Goal: Task Accomplishment & Management: Complete application form

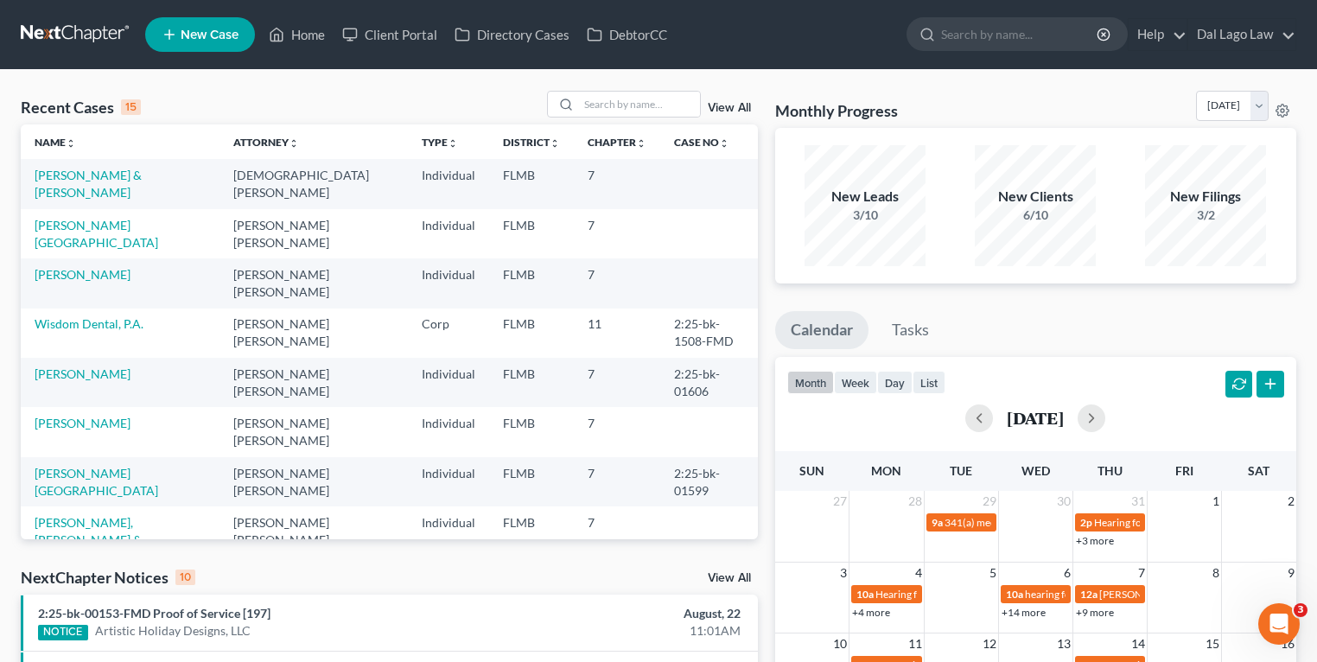
click at [195, 98] on div "Recent Cases 15 View All" at bounding box center [389, 108] width 737 height 34
click at [579, 107] on input "search" at bounding box center [639, 104] width 121 height 25
type input "Palladio"
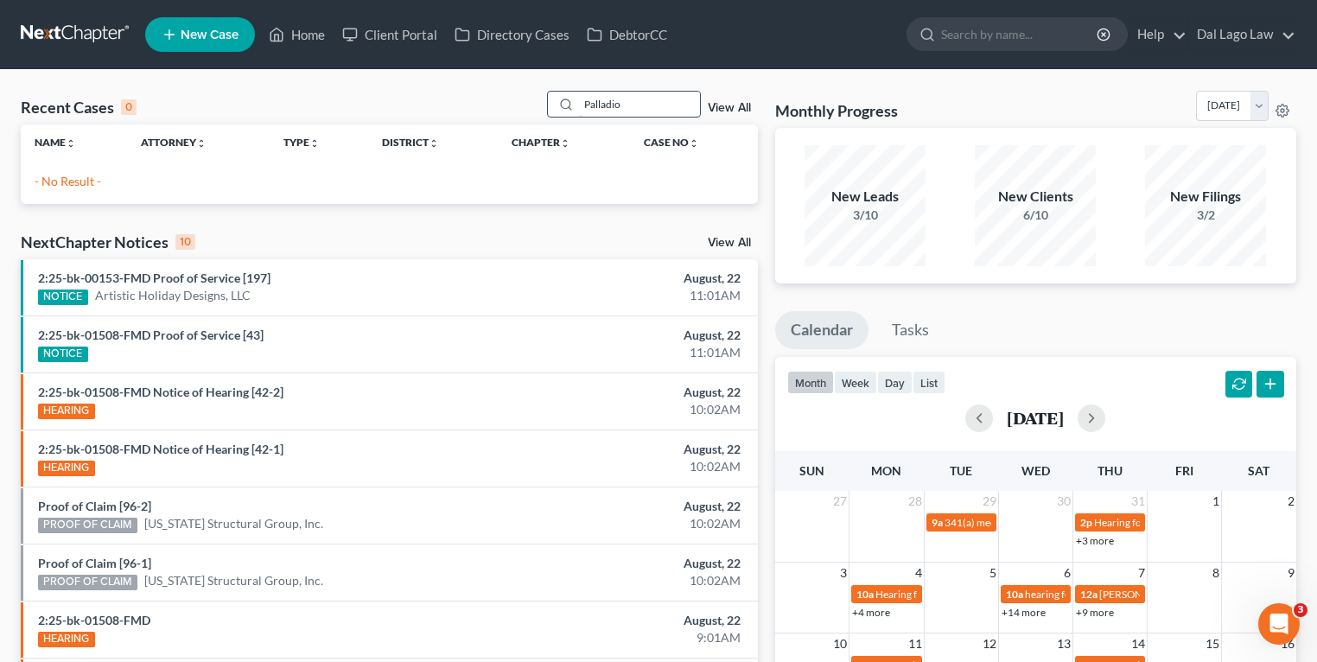
click at [643, 102] on input "Palladio" at bounding box center [639, 104] width 121 height 25
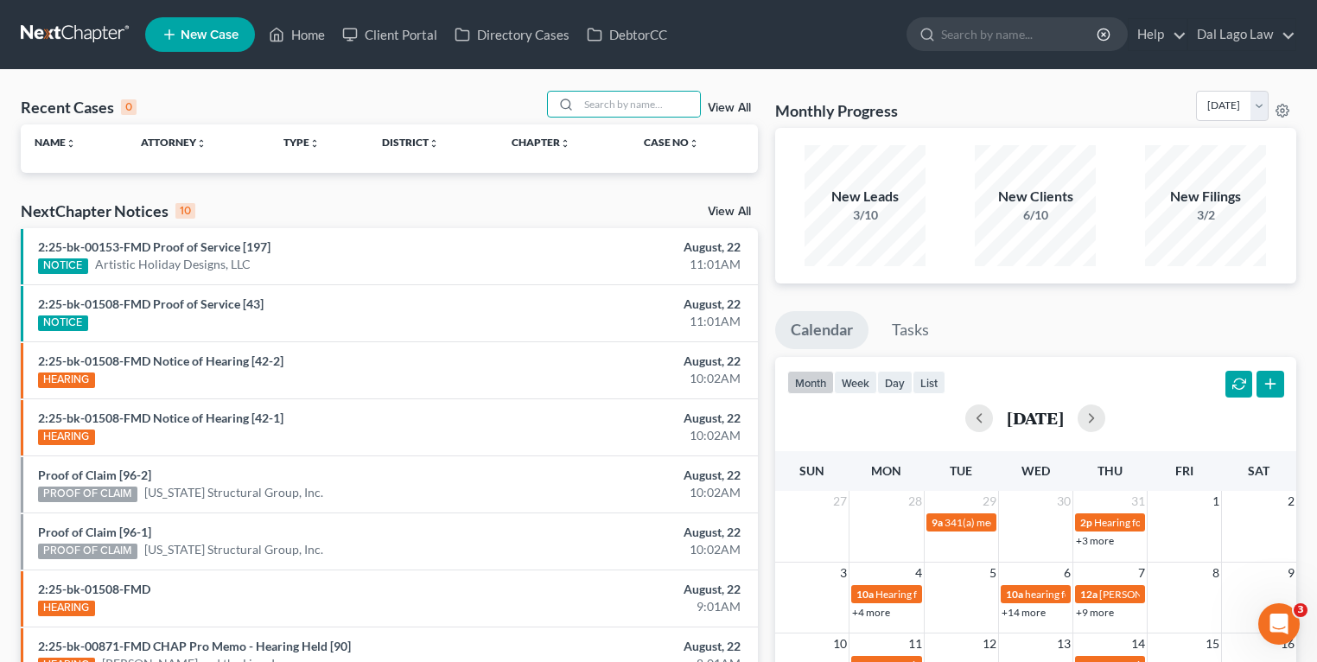
click at [222, 29] on span "New Case" at bounding box center [210, 35] width 58 height 13
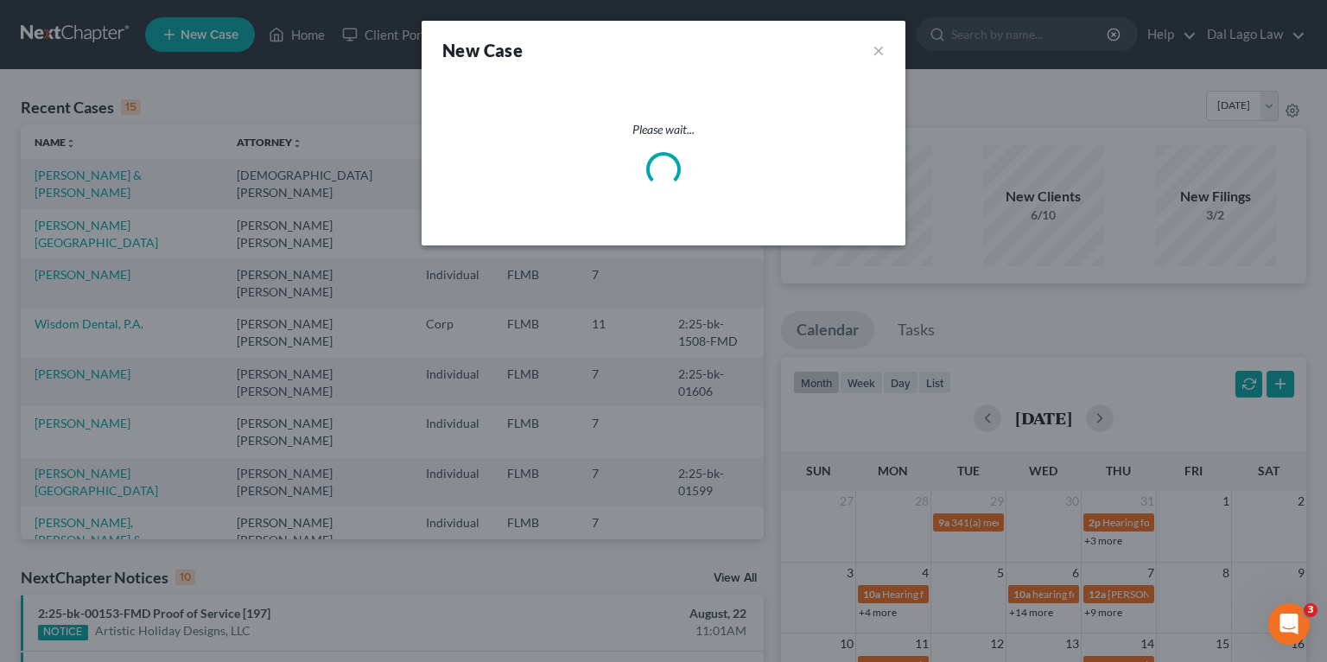
select select "15"
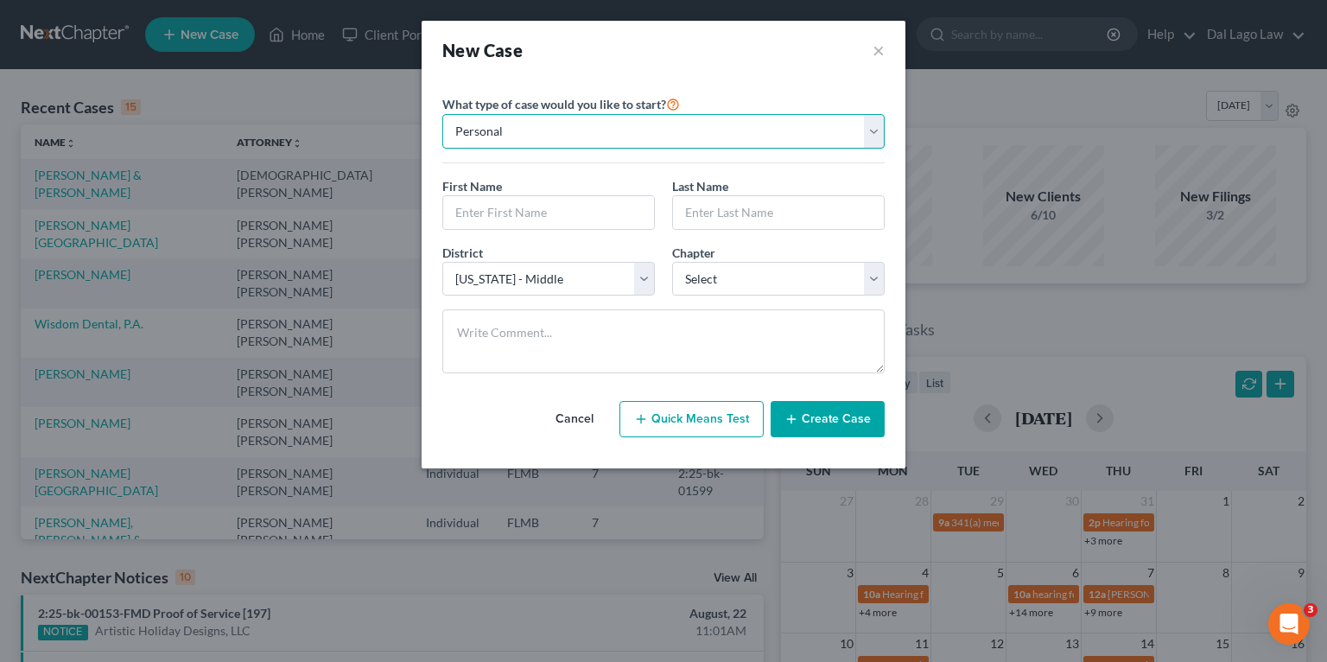
drag, startPoint x: 546, startPoint y: 131, endPoint x: 543, endPoint y: 149, distance: 17.6
click at [546, 131] on select "Personal Business" at bounding box center [663, 131] width 442 height 35
select select "1"
click at [442, 114] on select "Personal Business" at bounding box center [663, 131] width 442 height 35
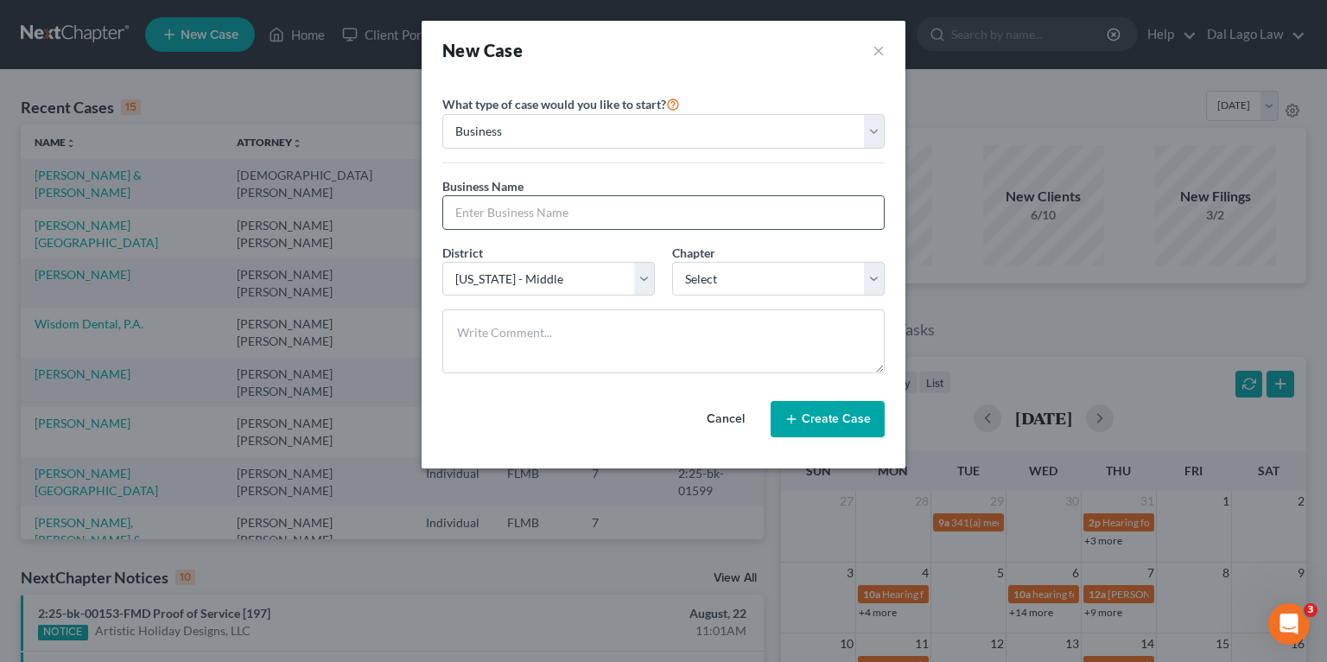
click at [506, 202] on input "text" at bounding box center [663, 212] width 441 height 33
type input "Palladio Development LLC"
click at [732, 257] on div "Chapter * Select 7 11 12" at bounding box center [779, 270] width 230 height 53
click at [724, 279] on select "Select 7 11 12" at bounding box center [778, 279] width 213 height 35
select select "1"
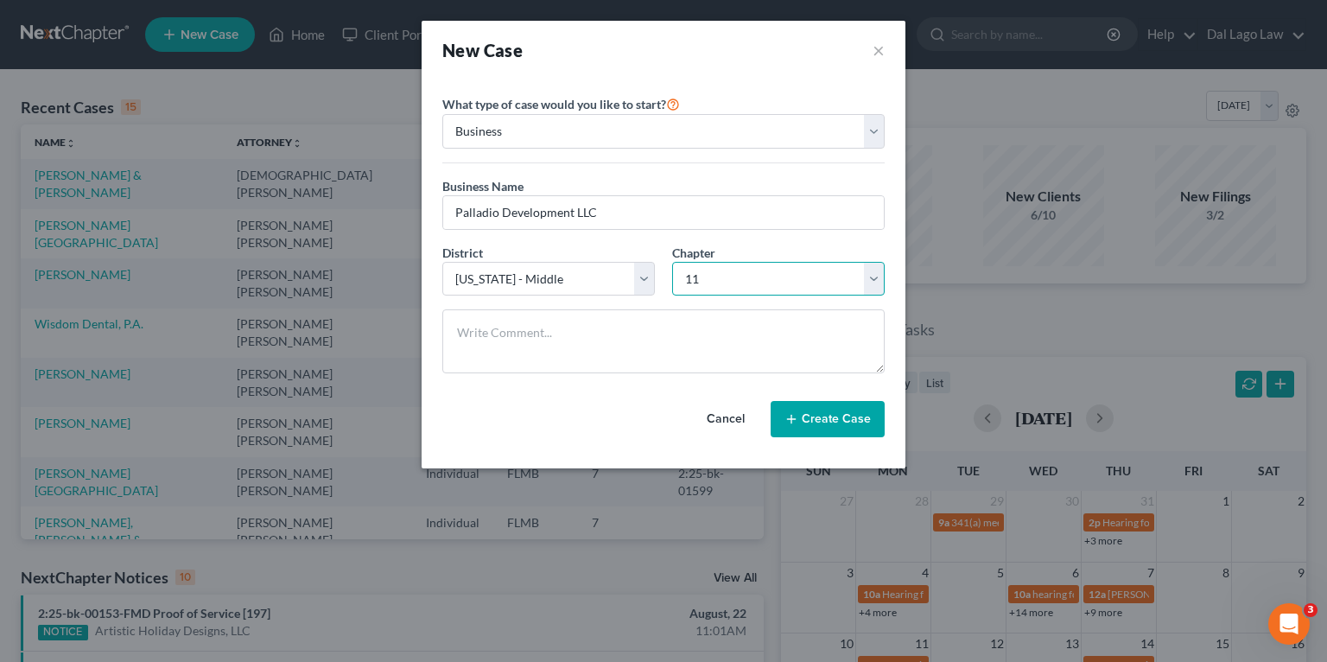
click at [672, 262] on select "Select 7 11 12" at bounding box center [778, 279] width 213 height 35
click at [628, 346] on textarea at bounding box center [663, 341] width 442 height 64
click at [823, 427] on button "Create Case" at bounding box center [828, 419] width 114 height 36
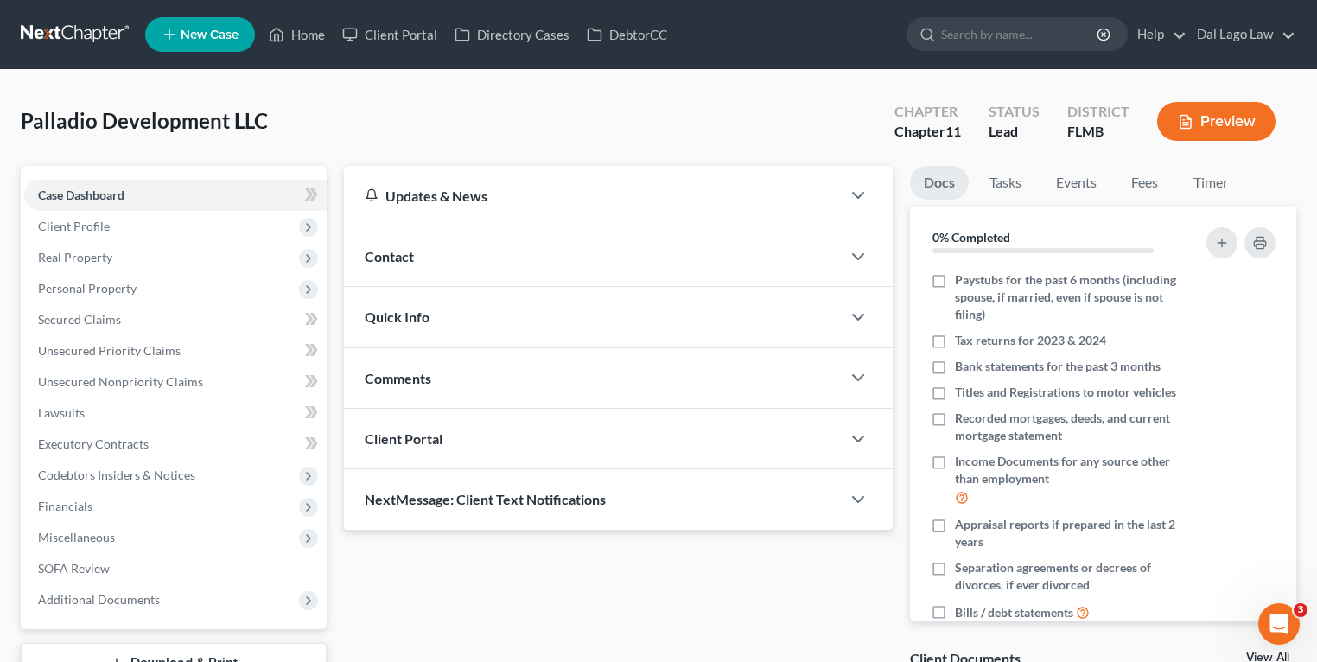
drag, startPoint x: 415, startPoint y: 431, endPoint x: 454, endPoint y: 441, distance: 41.1
click at [415, 431] on span "Client Portal" at bounding box center [404, 438] width 78 height 16
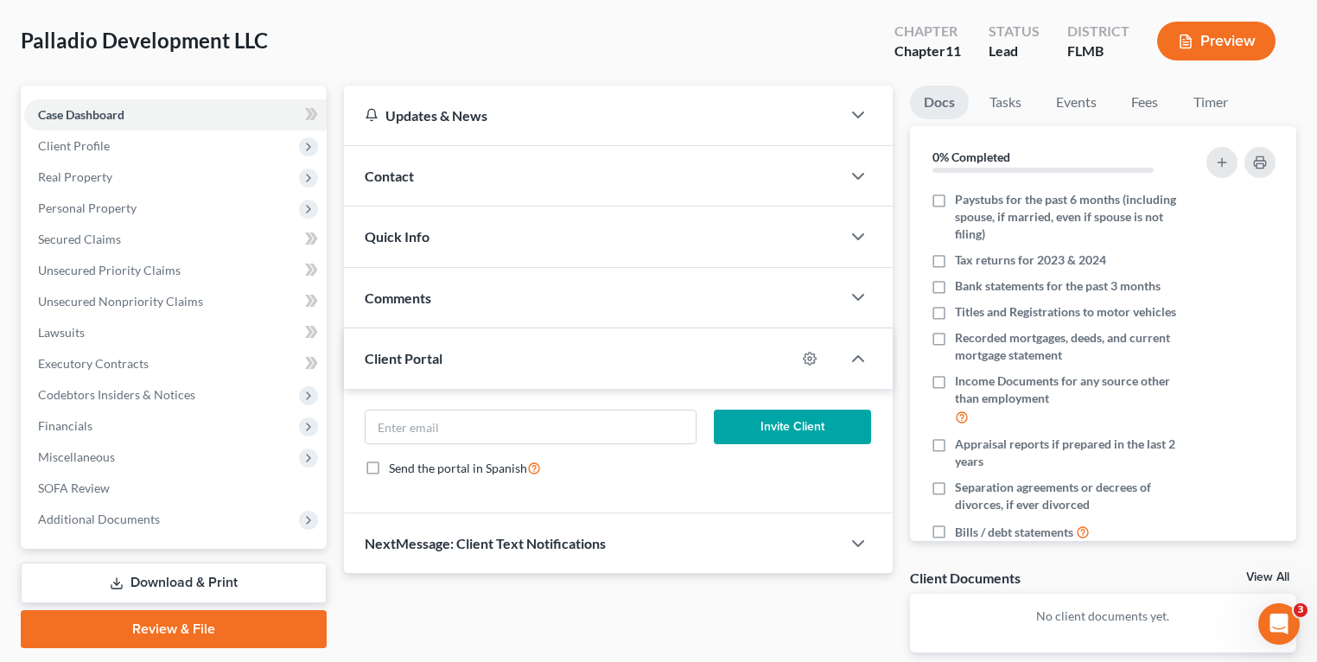
scroll to position [163, 0]
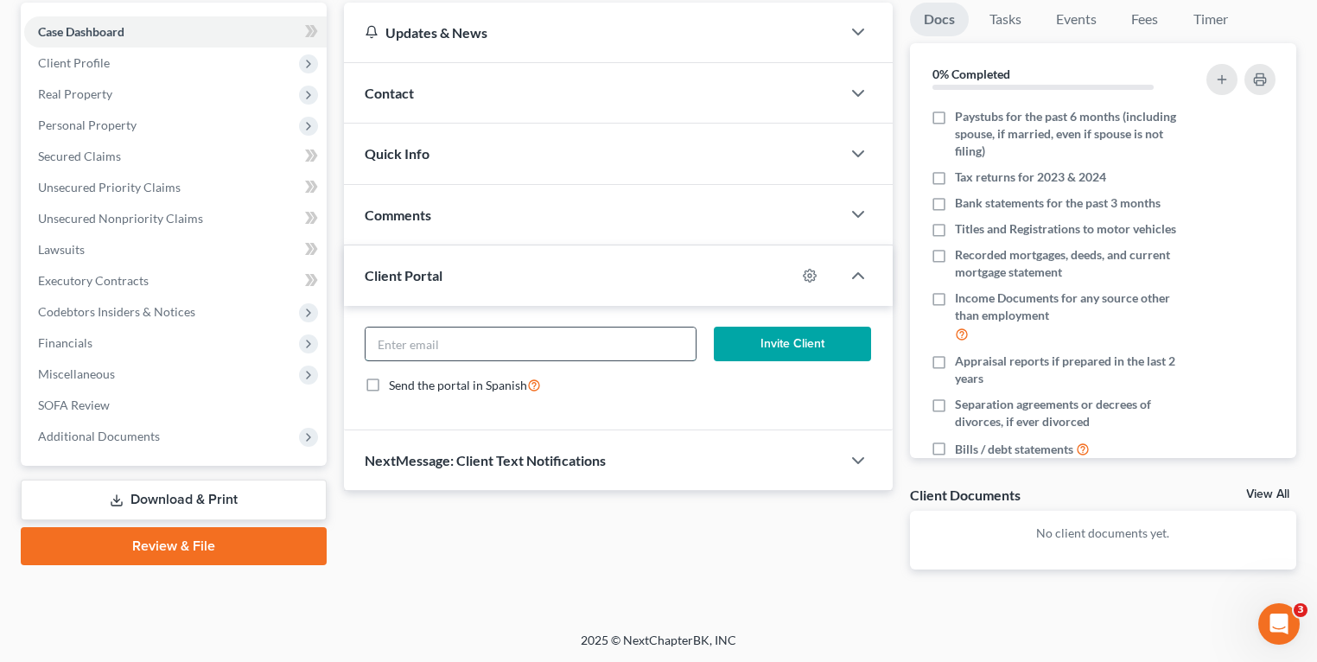
click at [600, 353] on input "email" at bounding box center [530, 343] width 330 height 33
click at [422, 333] on input "email" at bounding box center [530, 343] width 330 height 33
paste input "[EMAIL_ADDRESS][DOMAIN_NAME]"
click at [380, 340] on input "[EMAIL_ADDRESS][DOMAIN_NAME]" at bounding box center [530, 343] width 330 height 33
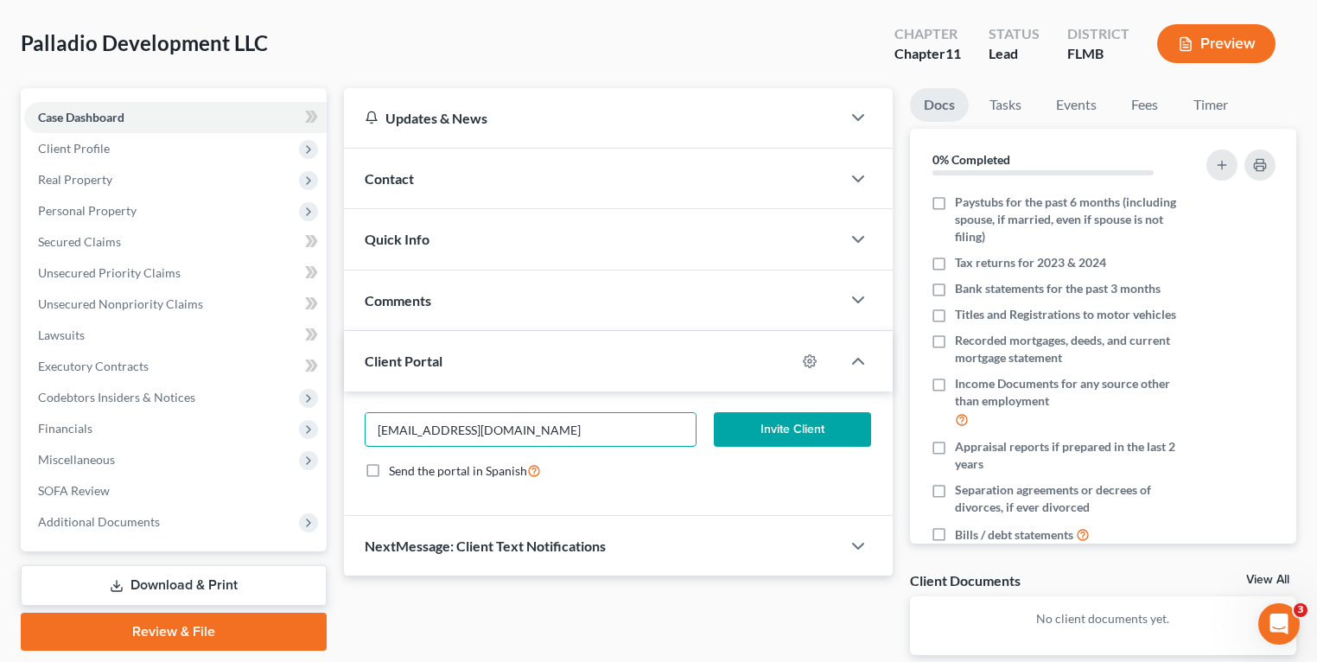
scroll to position [0, 0]
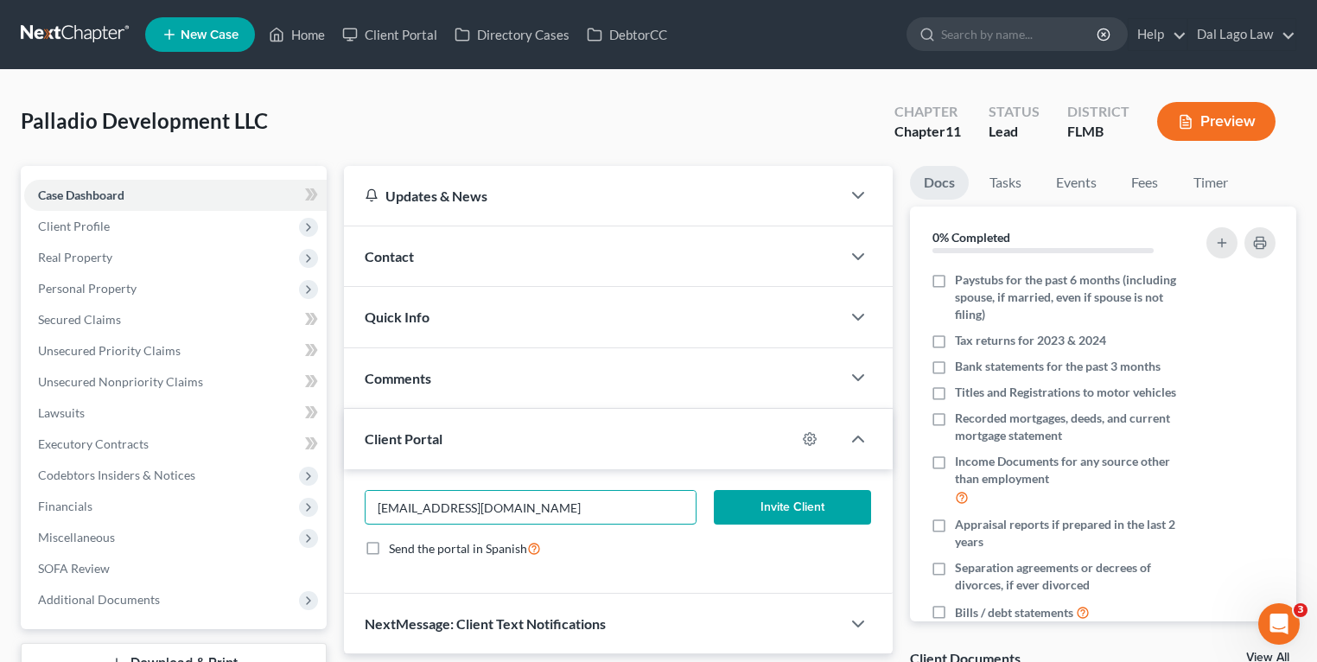
type input "[EMAIL_ADDRESS][DOMAIN_NAME]"
click at [805, 511] on button "Invite Client" at bounding box center [792, 507] width 157 height 35
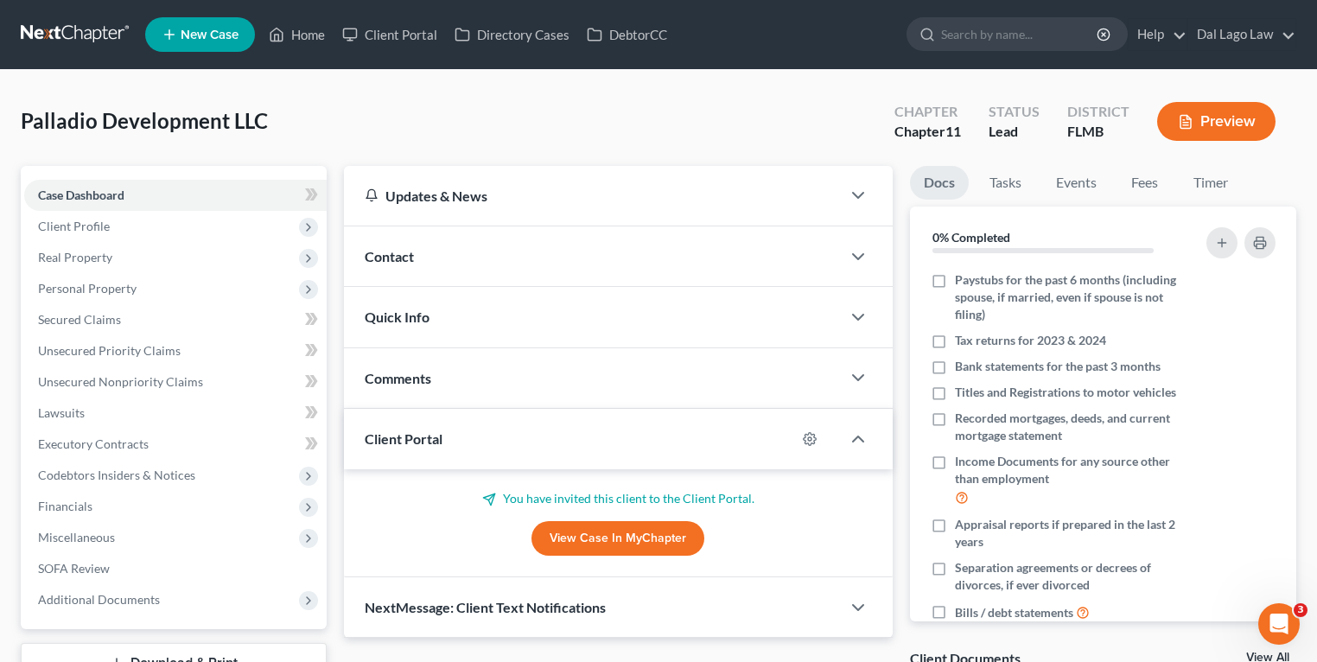
drag, startPoint x: 636, startPoint y: 595, endPoint x: 671, endPoint y: 594, distance: 35.4
click at [636, 595] on div "NextMessage: Client Text Notifications" at bounding box center [592, 607] width 497 height 60
click at [304, 32] on link "Home" at bounding box center [296, 34] width 73 height 31
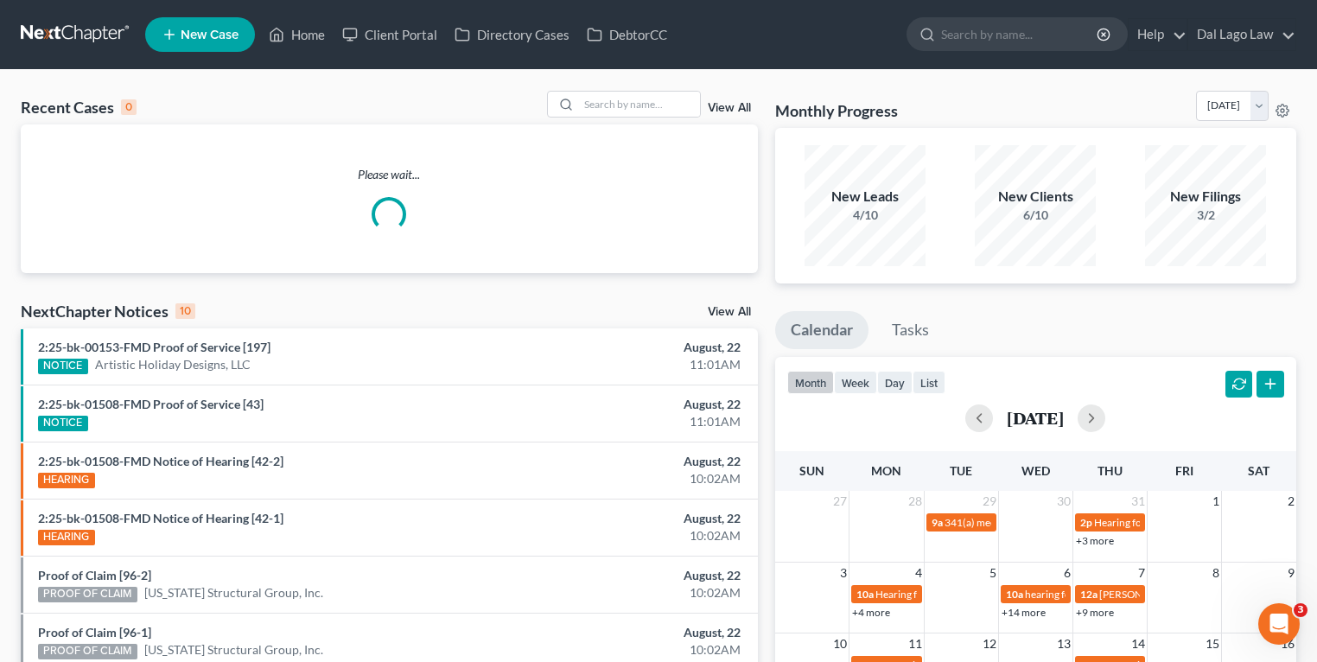
click at [226, 41] on link "New Case" at bounding box center [200, 34] width 110 height 35
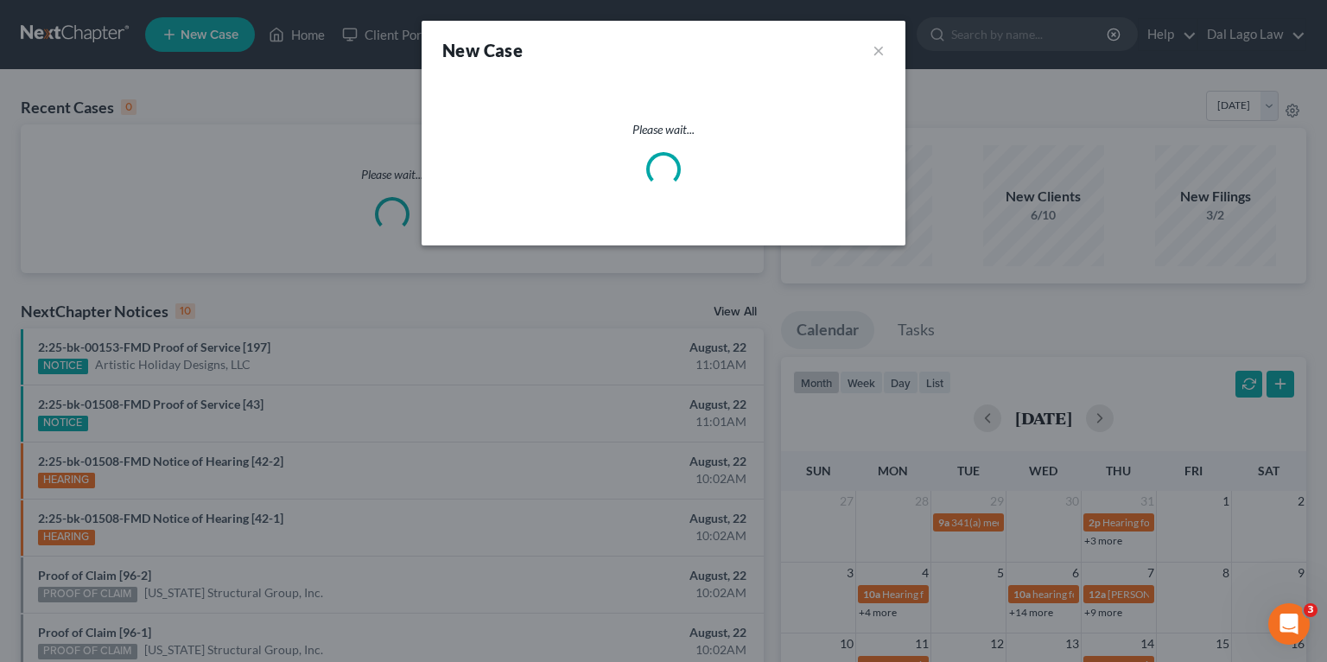
select select "15"
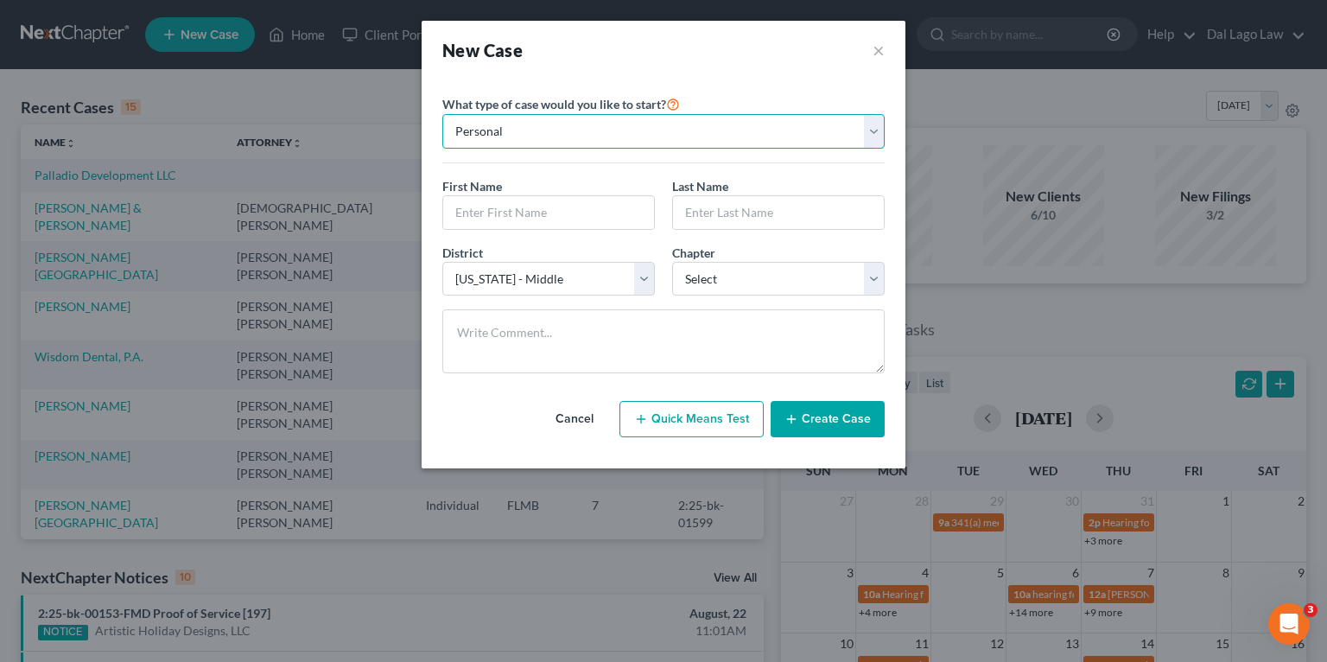
click at [612, 130] on select "Personal Business" at bounding box center [663, 131] width 442 height 35
select select "1"
click at [442, 114] on select "Personal Business" at bounding box center [663, 131] width 442 height 35
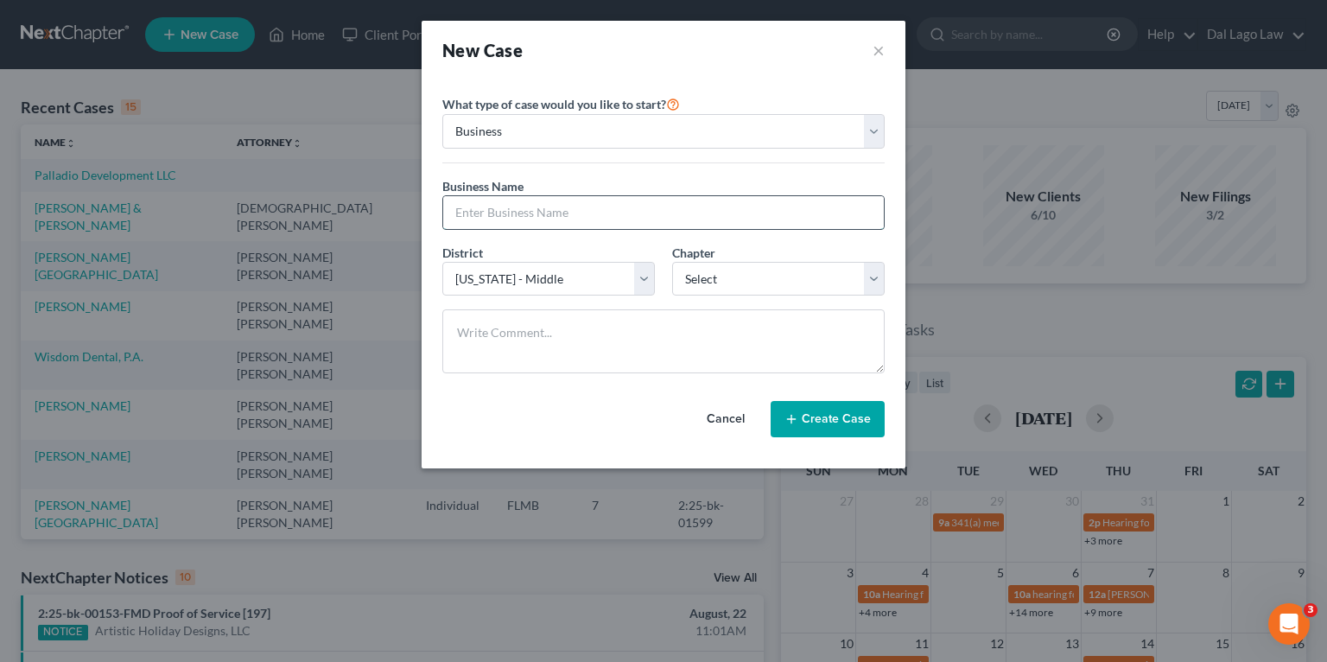
click at [540, 201] on input "text" at bounding box center [663, 212] width 441 height 33
type input "Palladio Construction LLC"
select select "1"
click at [823, 426] on button "Create Case" at bounding box center [828, 419] width 114 height 36
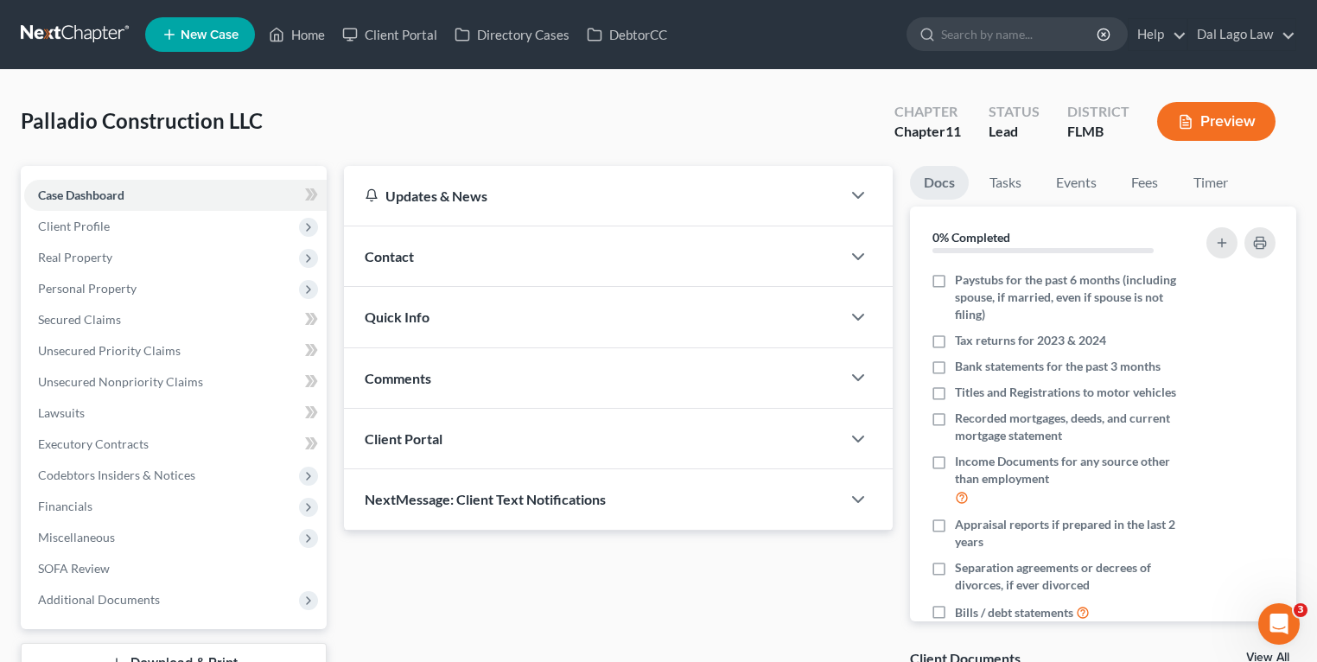
click at [432, 368] on div "Comments" at bounding box center [592, 378] width 497 height 60
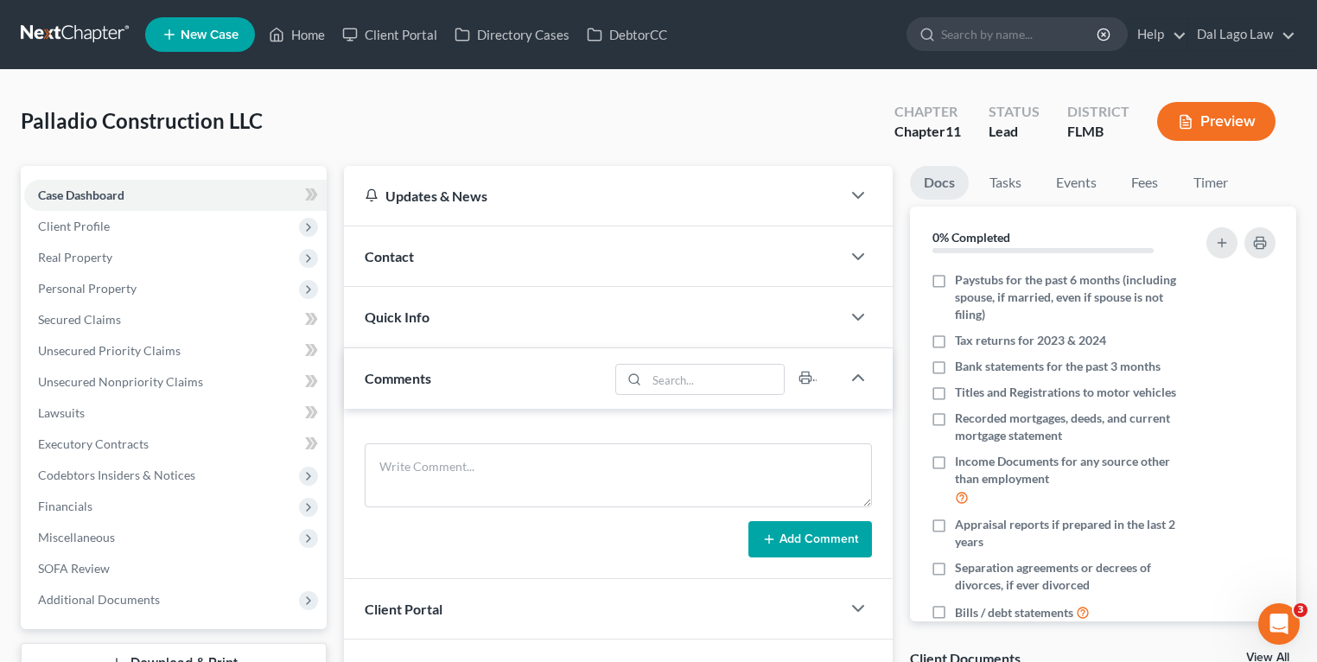
click at [415, 613] on span "Client Portal" at bounding box center [404, 608] width 78 height 16
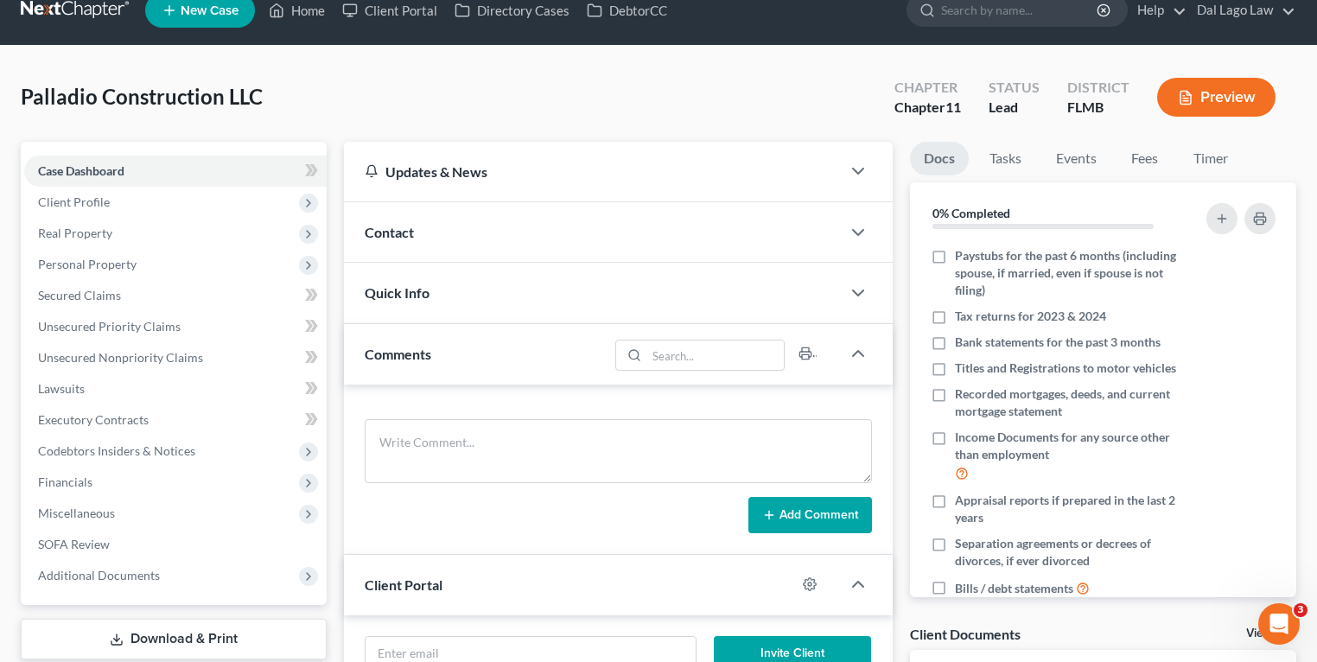
scroll to position [225, 0]
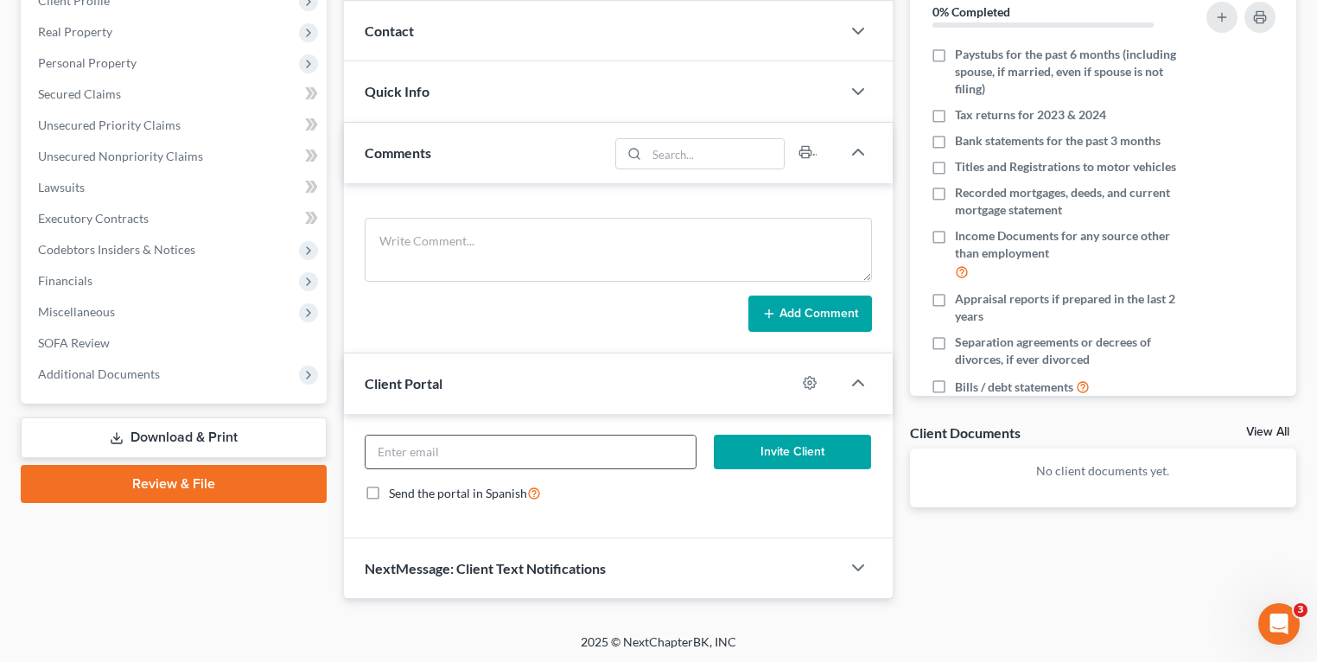
click at [480, 439] on input "email" at bounding box center [530, 451] width 330 height 33
paste input "[EMAIL_ADDRESS][DOMAIN_NAME]"
type input "[EMAIL_ADDRESS][DOMAIN_NAME]"
click at [778, 448] on button "Invite Client" at bounding box center [792, 452] width 157 height 35
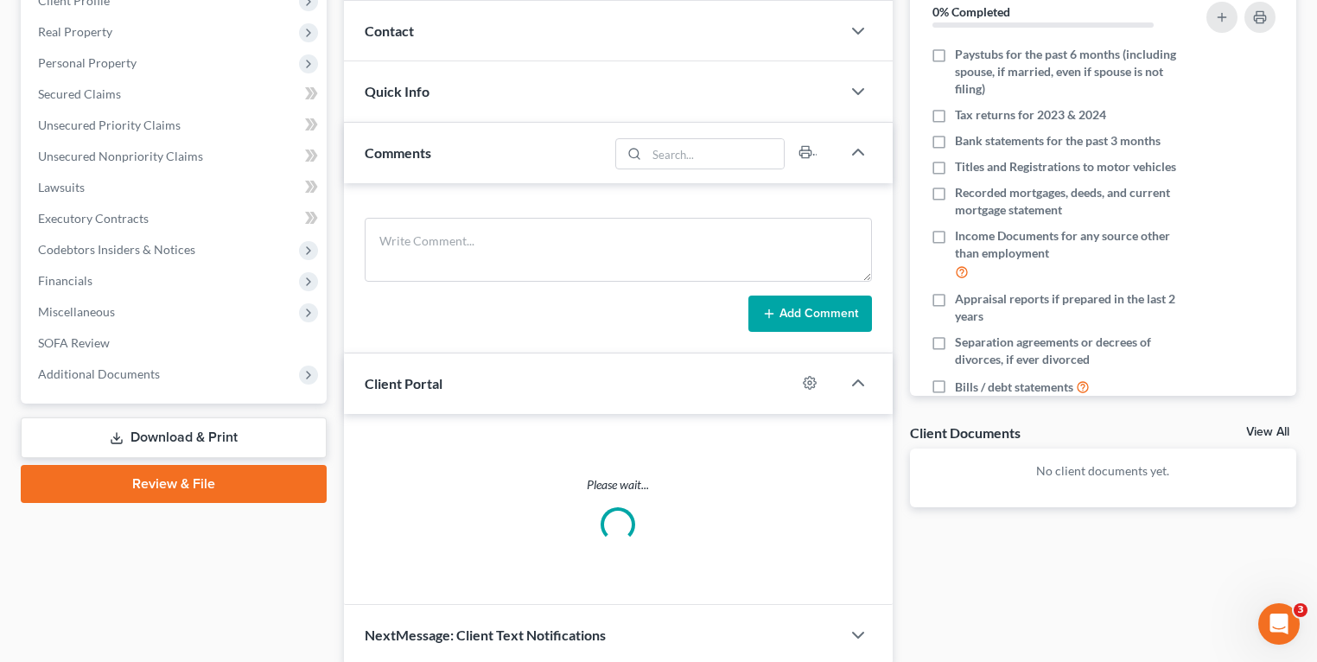
scroll to position [209, 0]
